Goal: Task Accomplishment & Management: Use online tool/utility

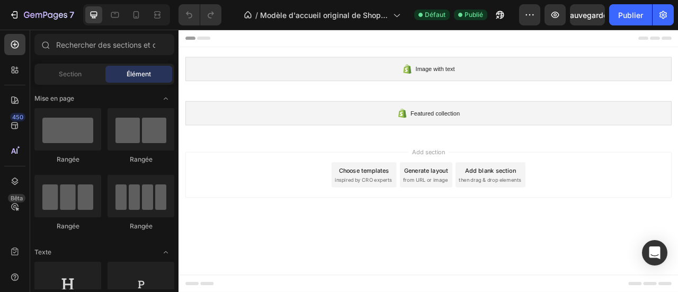
click at [417, 210] on div "Choose templates" at bounding box center [414, 208] width 64 height 11
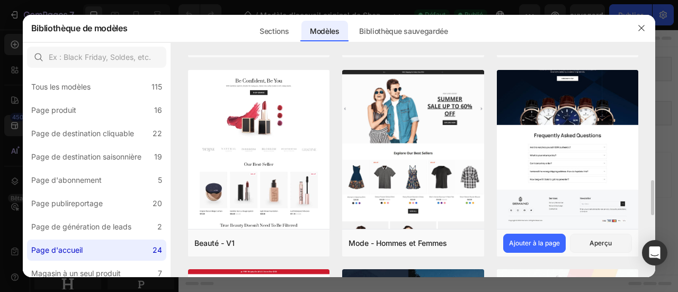
scroll to position [784, 0]
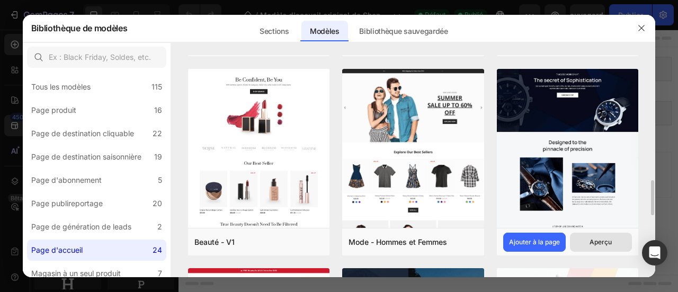
click at [605, 244] on font "Aperçu" at bounding box center [601, 242] width 22 height 8
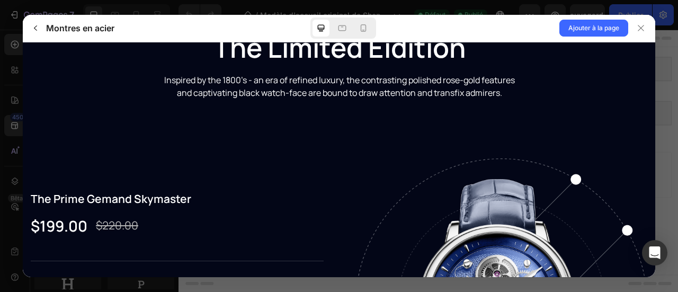
scroll to position [1219, 0]
click at [36, 31] on icon "button" at bounding box center [35, 28] width 8 height 8
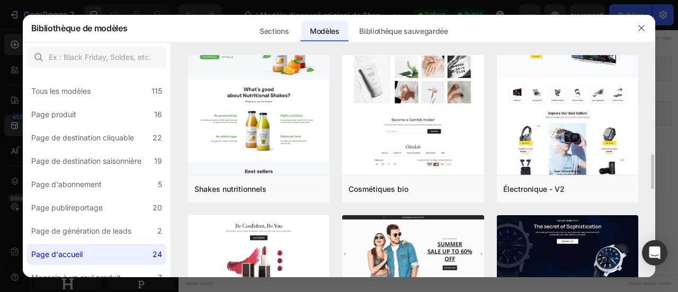
scroll to position [634, 0]
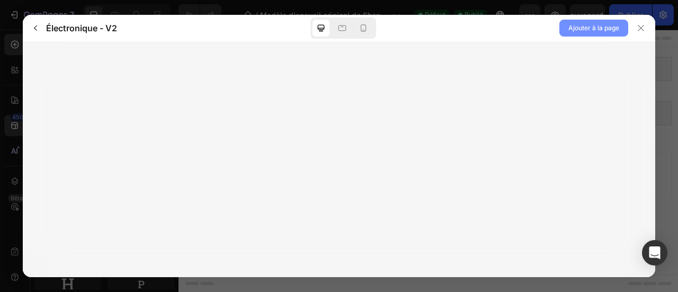
click at [604, 32] on span "Ajouter à la page" at bounding box center [593, 28] width 51 height 13
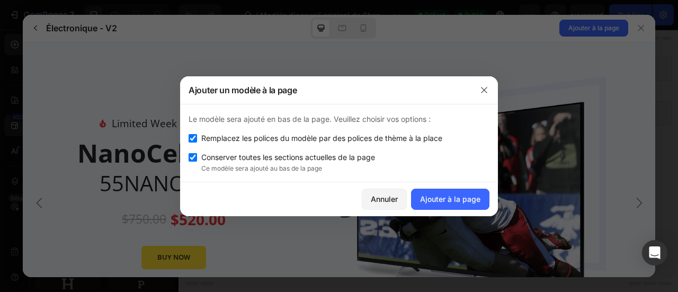
scroll to position [0, 0]
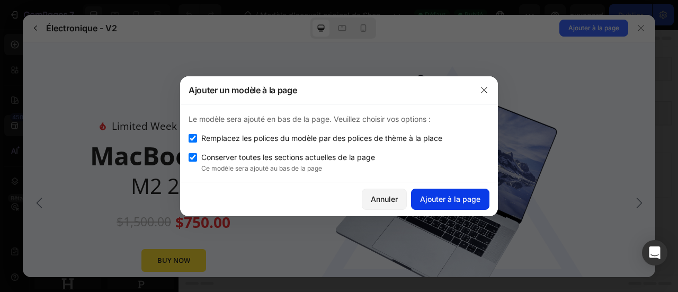
click at [437, 194] on font "Ajouter à la page" at bounding box center [450, 198] width 60 height 9
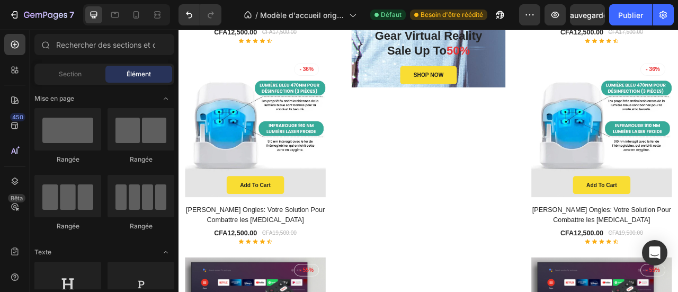
scroll to position [1086, 0]
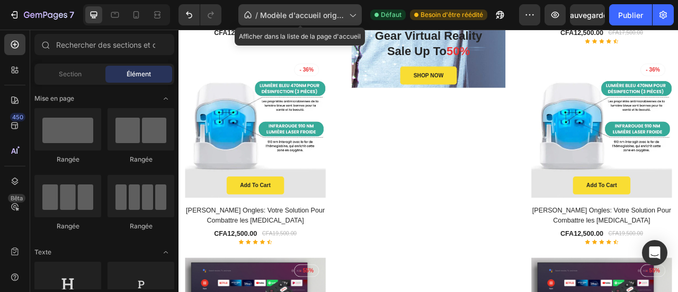
click at [320, 15] on font "Modèle d'accueil original de Shopify" at bounding box center [302, 21] width 84 height 20
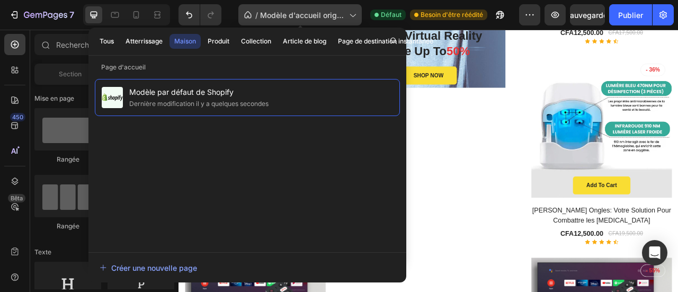
click at [320, 15] on font "Modèle d'accueil original de Shopify" at bounding box center [302, 21] width 84 height 20
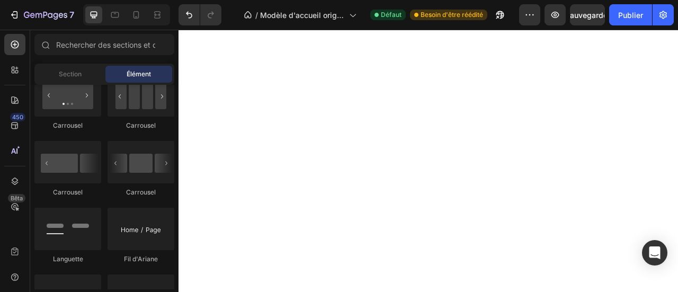
scroll to position [0, 0]
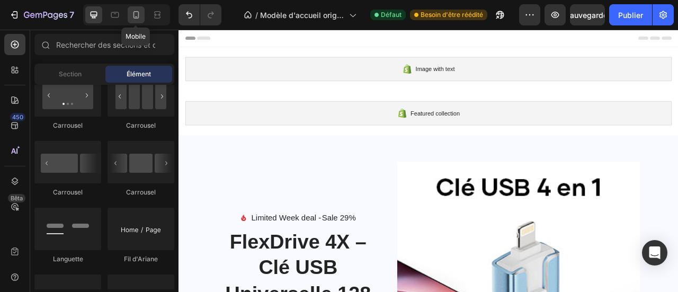
click at [132, 20] on icon at bounding box center [136, 15] width 11 height 11
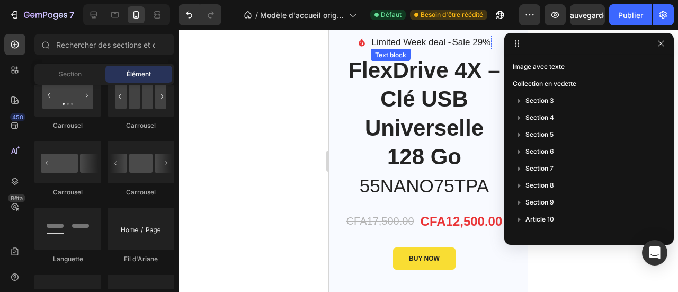
scroll to position [174, 0]
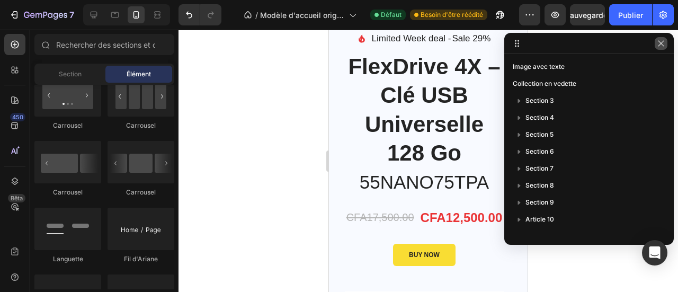
click at [663, 45] on icon "button" at bounding box center [661, 43] width 8 height 8
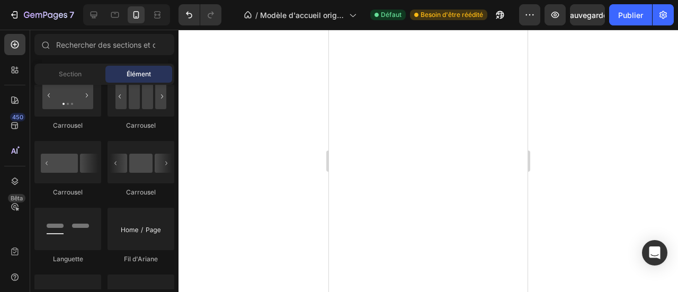
scroll to position [0, 0]
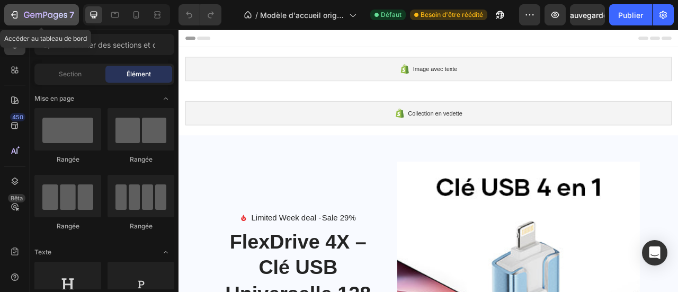
click at [60, 16] on icon "button" at bounding box center [45, 15] width 43 height 9
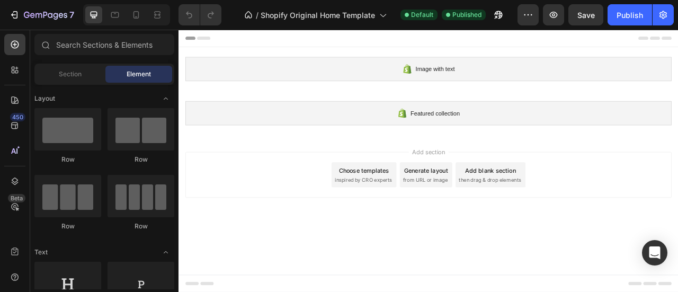
click at [416, 218] on span "inspired by CRO experts" at bounding box center [413, 221] width 73 height 10
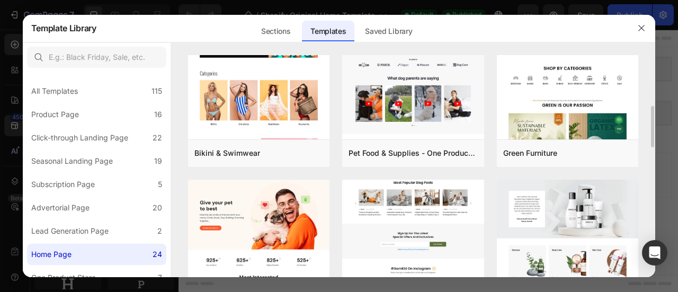
scroll to position [275, 0]
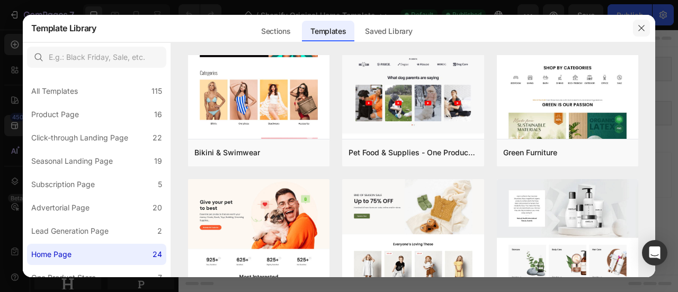
click at [646, 29] on button "button" at bounding box center [641, 28] width 17 height 17
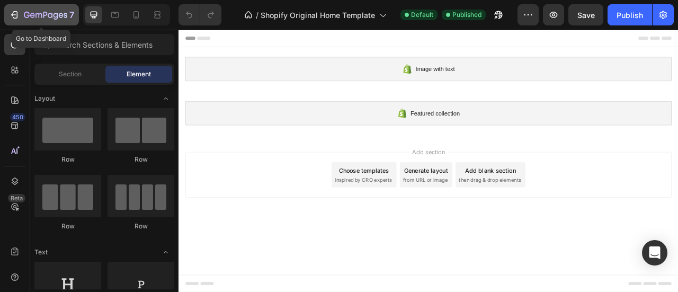
click at [33, 14] on icon "button" at bounding box center [45, 15] width 43 height 9
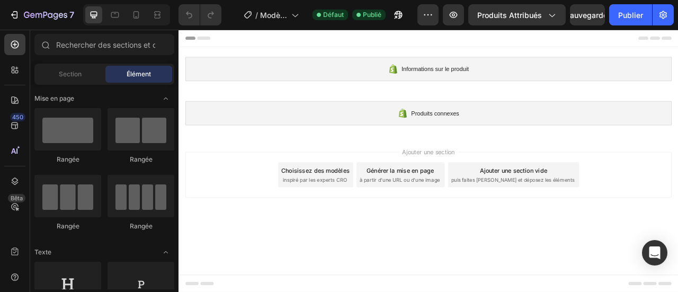
click at [361, 211] on font "Choisissez des modèles" at bounding box center [352, 208] width 87 height 9
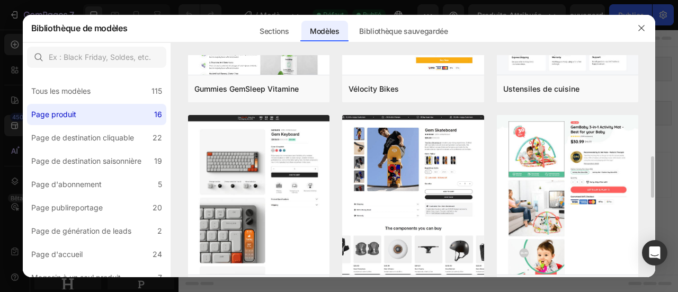
scroll to position [539, 0]
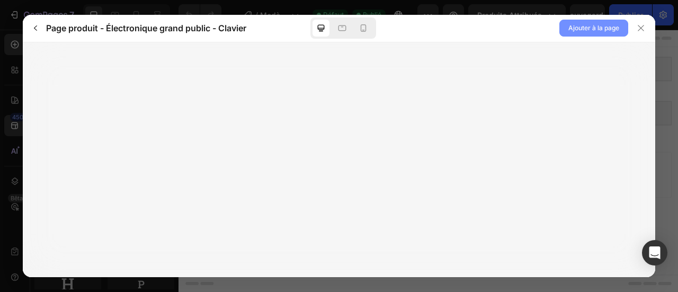
click at [590, 28] on font "Ajouter à la page" at bounding box center [593, 28] width 51 height 8
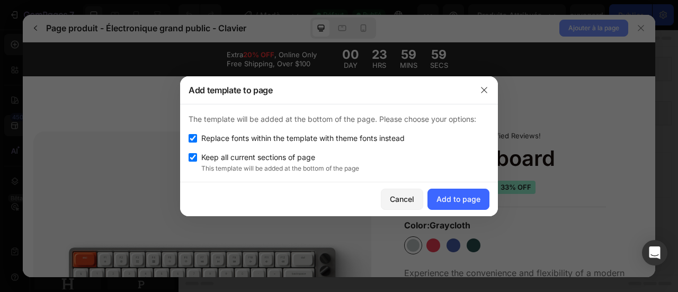
scroll to position [0, 0]
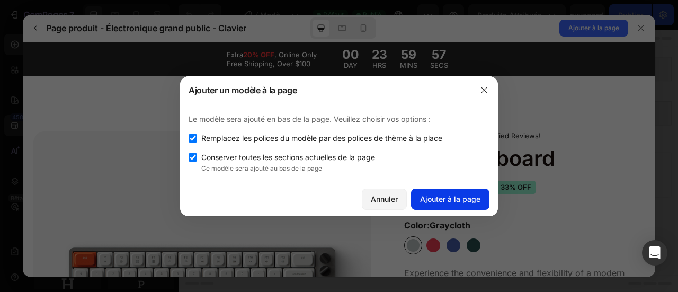
click at [452, 194] on font "Ajouter à la page" at bounding box center [450, 198] width 60 height 9
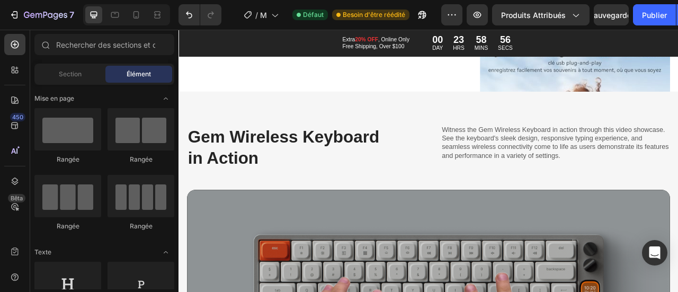
scroll to position [728, 0]
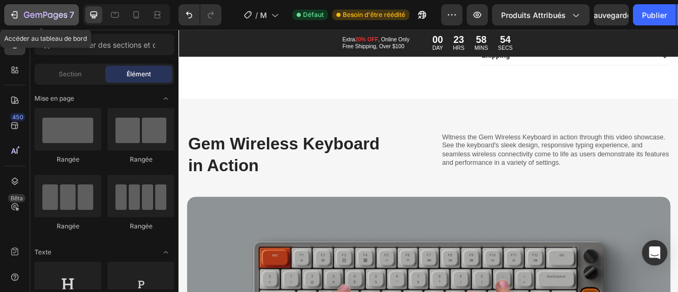
click at [12, 14] on icon "button" at bounding box center [13, 14] width 5 height 3
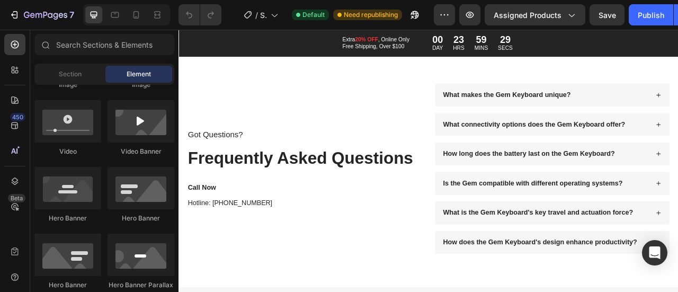
scroll to position [2567, 0]
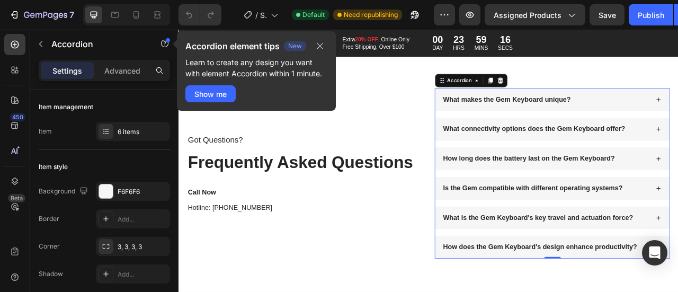
click at [210, 103] on div "Accordion element tips New Learn to create any design you want with element Acc…" at bounding box center [256, 70] width 159 height 79
click at [213, 93] on div "Show me" at bounding box center [210, 93] width 32 height 11
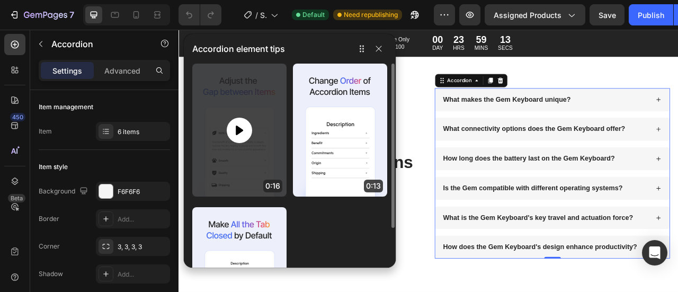
click at [246, 135] on div at bounding box center [239, 130] width 25 height 25
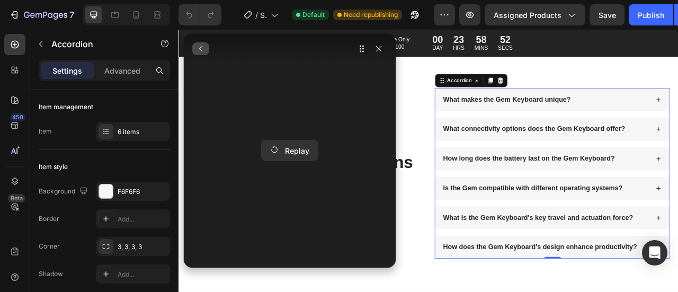
click at [201, 52] on icon "button" at bounding box center [201, 48] width 8 height 8
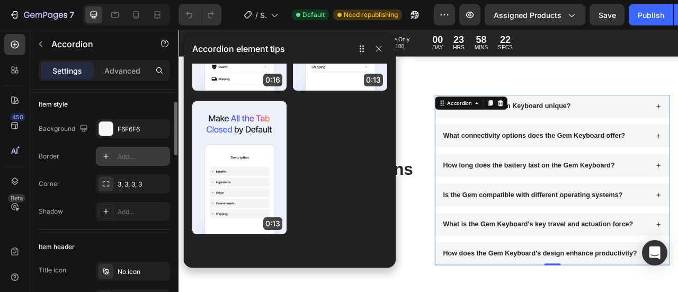
scroll to position [0, 0]
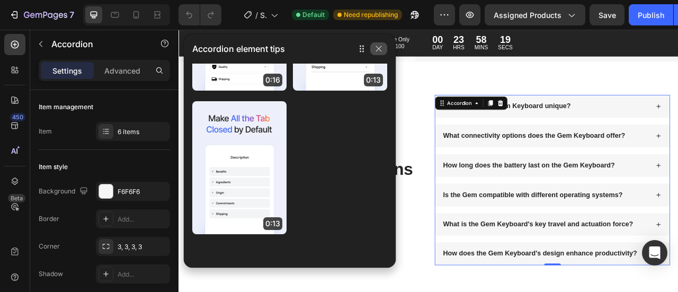
click at [378, 51] on icon "button" at bounding box center [378, 48] width 8 height 8
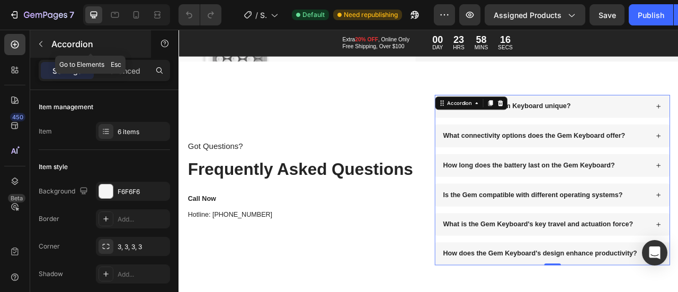
click at [39, 47] on icon "button" at bounding box center [41, 44] width 8 height 8
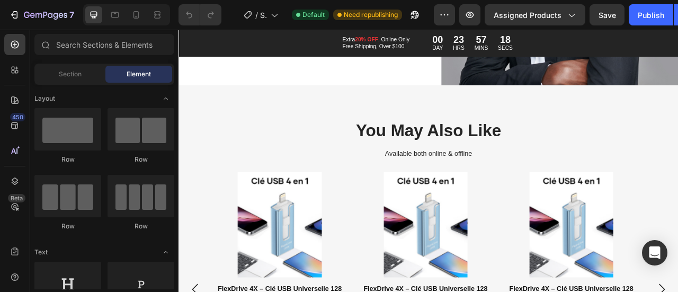
scroll to position [1499, 0]
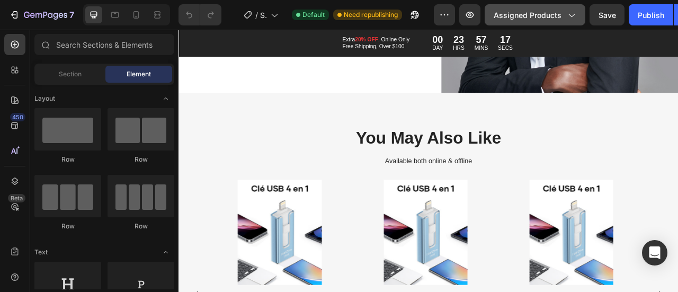
click at [571, 11] on icon "button" at bounding box center [571, 15] width 11 height 11
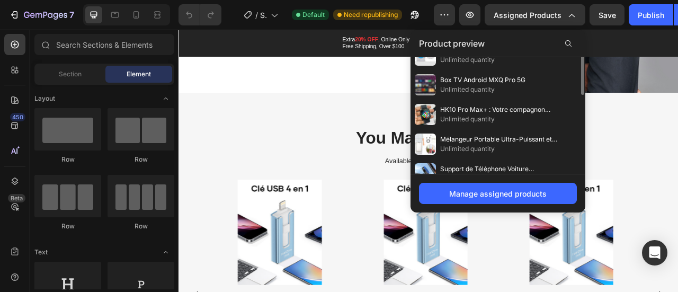
scroll to position [0, 0]
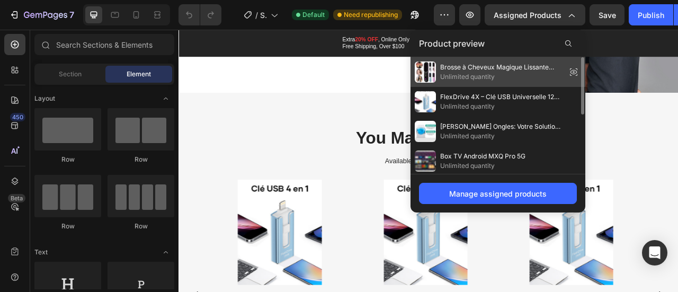
click at [492, 66] on span "Brosse à Cheveux Magique Lissante Sans Fil" at bounding box center [501, 68] width 122 height 10
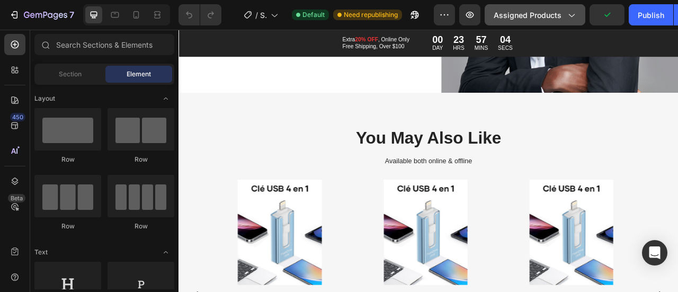
click at [544, 14] on span "Assigned Products" at bounding box center [528, 15] width 68 height 11
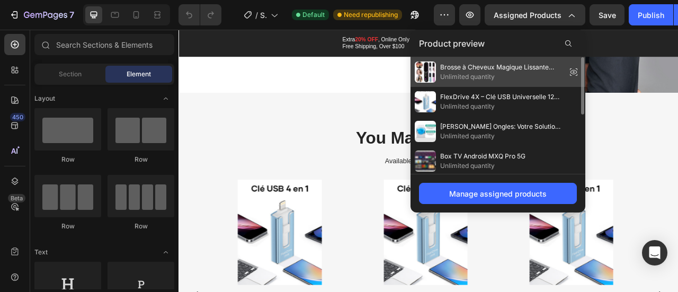
click at [573, 72] on icon at bounding box center [574, 72] width 2 height 2
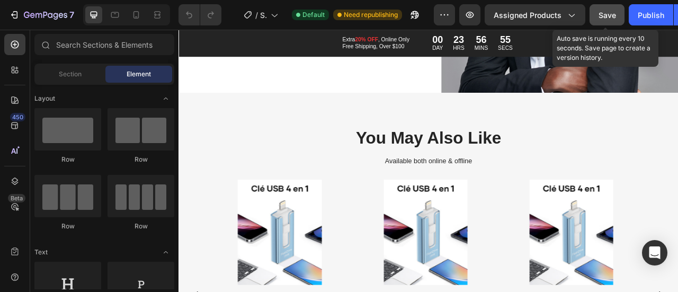
click at [609, 13] on span "Save" at bounding box center [607, 15] width 17 height 9
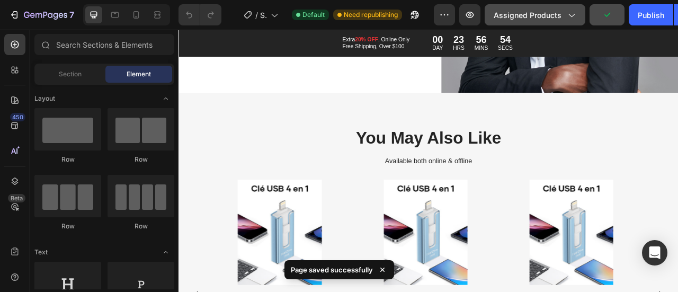
click at [565, 14] on div "Assigned Products" at bounding box center [535, 15] width 83 height 11
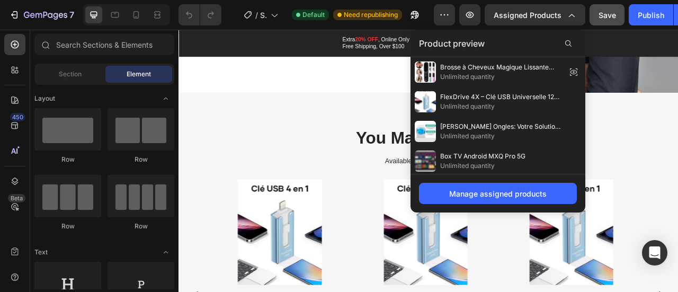
click at [511, 41] on div "Product preview" at bounding box center [498, 44] width 175 height 28
click at [566, 44] on icon at bounding box center [568, 43] width 6 height 6
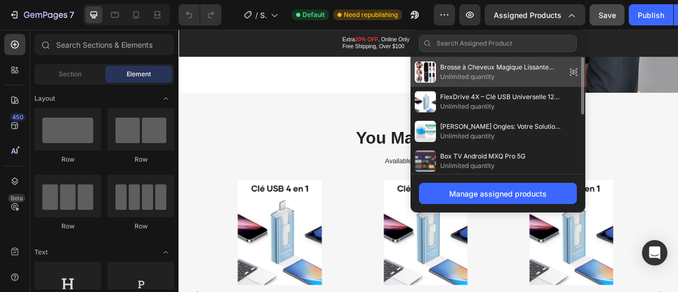
click at [497, 66] on span "Brosse à Cheveux Magique Lissante Sans Fil" at bounding box center [501, 68] width 122 height 10
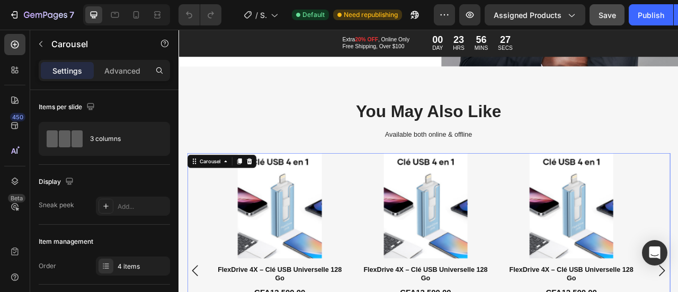
scroll to position [1528, 0]
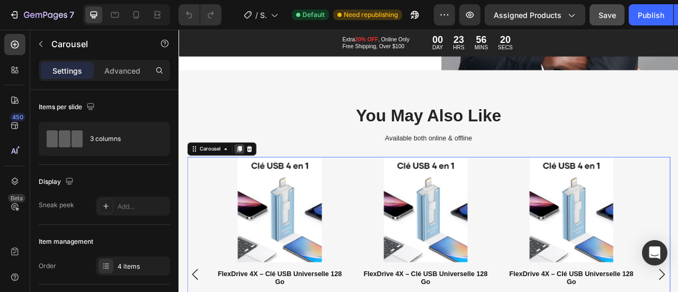
click at [256, 179] on icon at bounding box center [255, 181] width 8 height 8
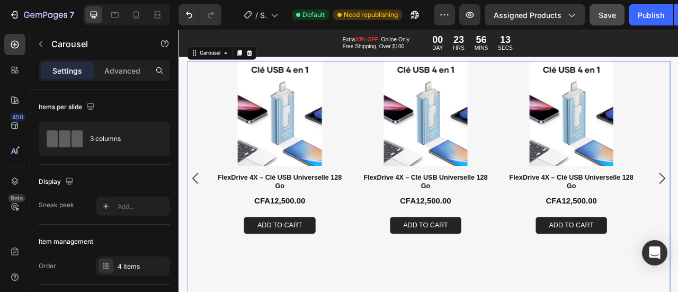
scroll to position [1924, 0]
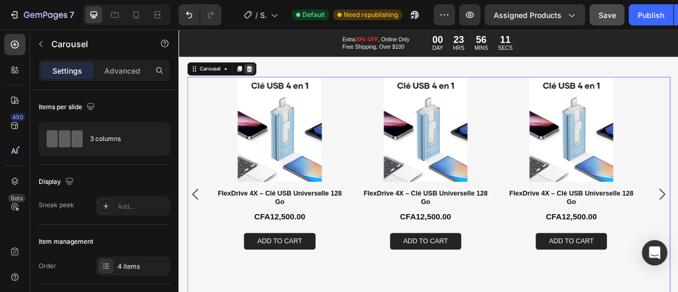
click at [270, 75] on icon at bounding box center [268, 79] width 8 height 8
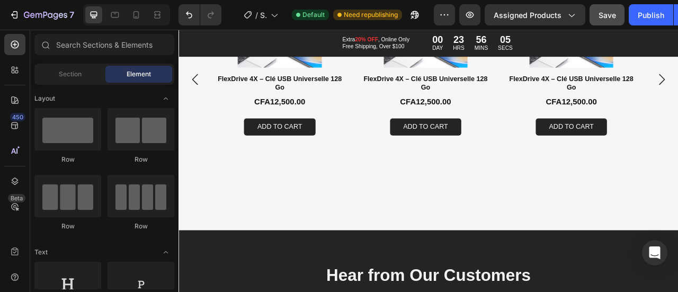
scroll to position [1768, 0]
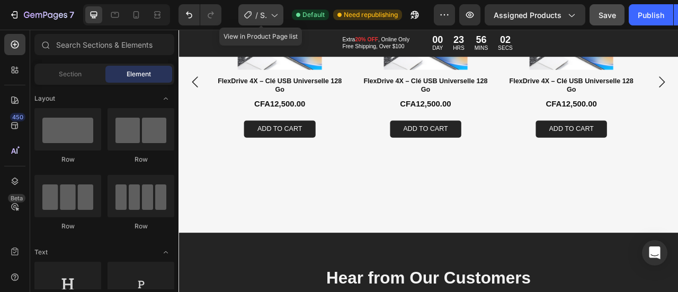
click at [266, 15] on span "Shopify Original Product Template" at bounding box center [263, 15] width 6 height 11
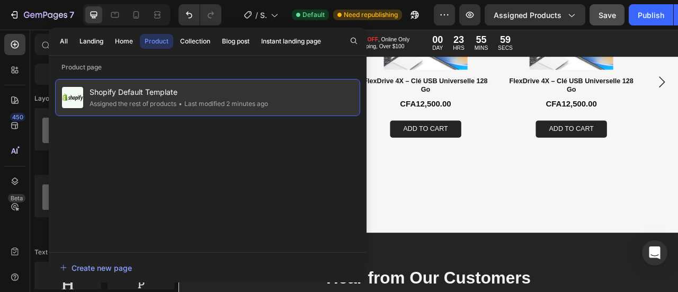
click at [188, 99] on div "• Last modified 2 minutes ago" at bounding box center [222, 104] width 92 height 11
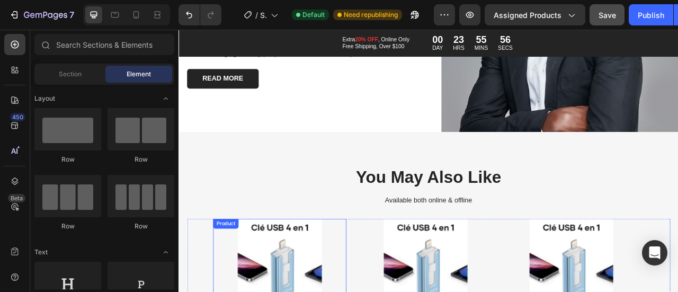
scroll to position [1444, 0]
